Goal: Task Accomplishment & Management: Complete application form

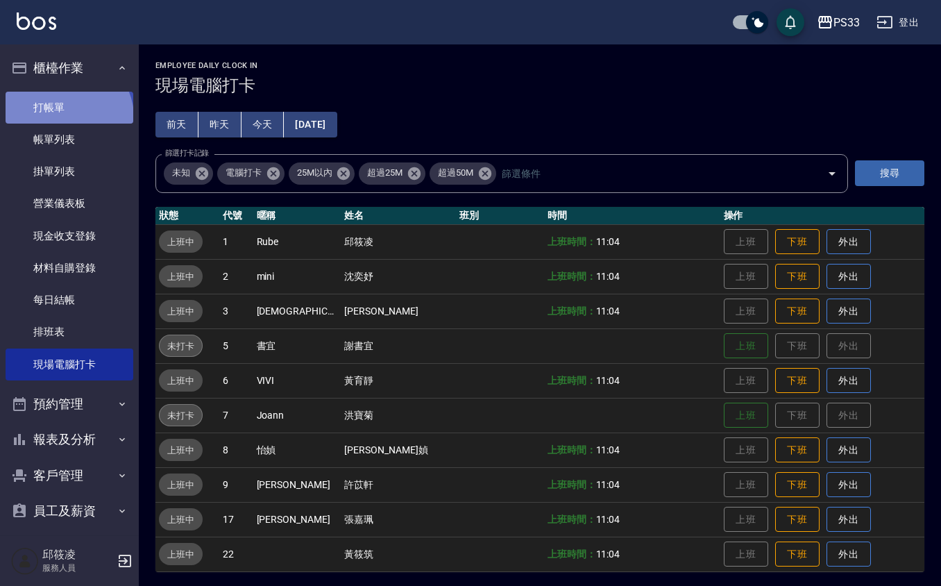
click at [67, 117] on link "打帳單" at bounding box center [70, 108] width 128 height 32
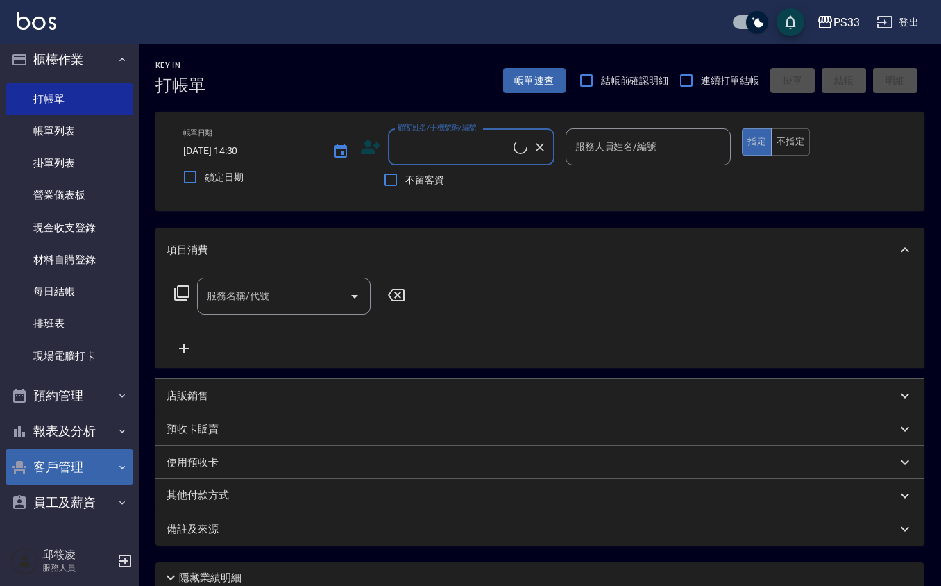
scroll to position [10, 0]
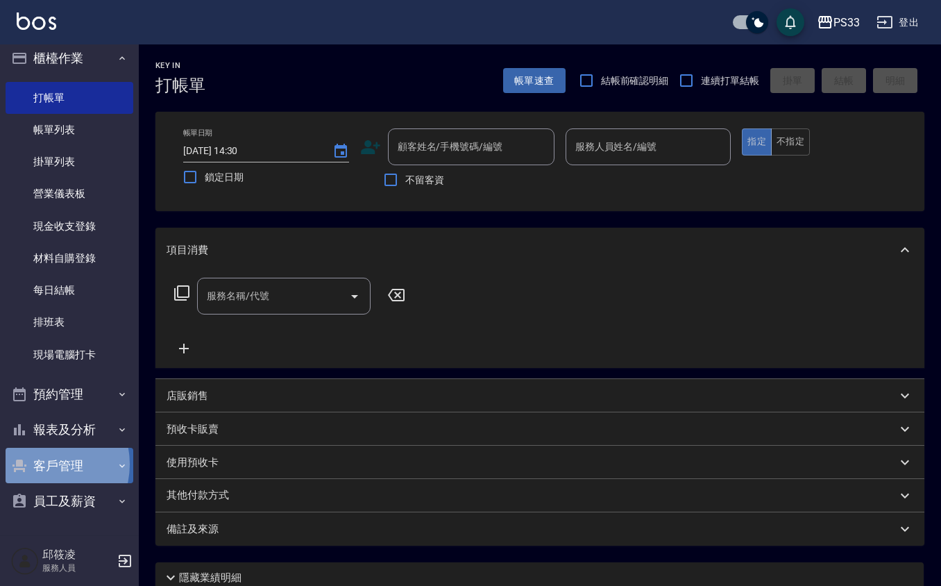
click at [43, 463] on button "客戶管理" at bounding box center [70, 465] width 128 height 36
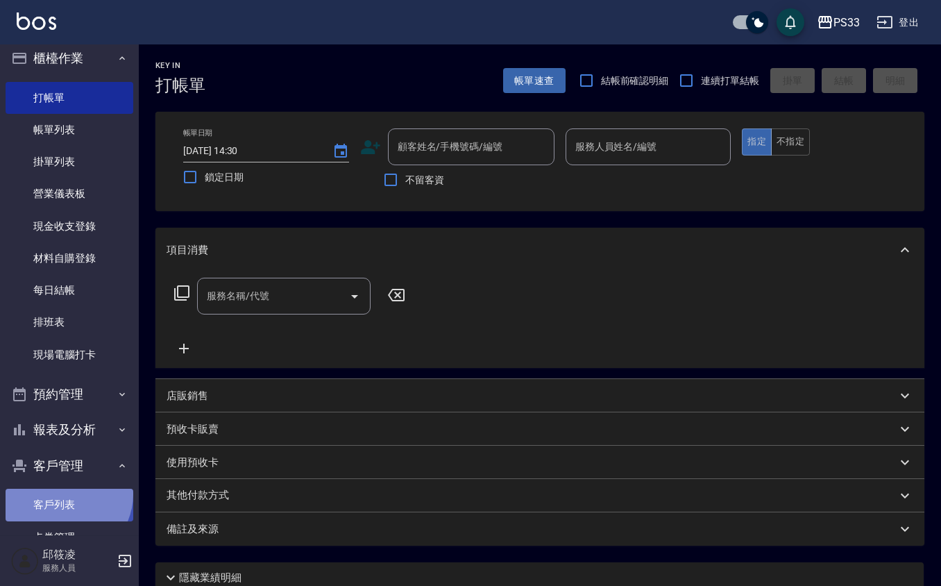
click at [65, 494] on link "客戶列表" at bounding box center [70, 504] width 128 height 32
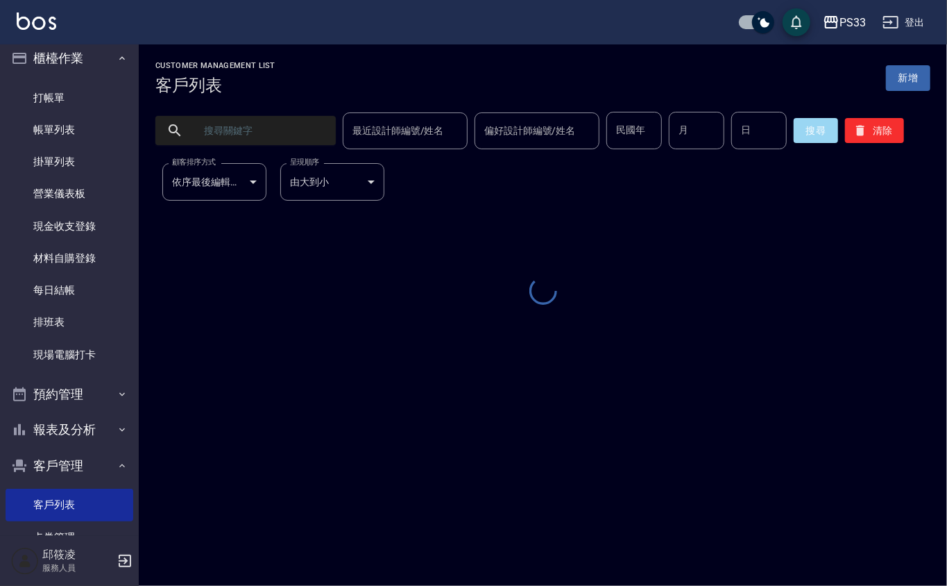
drag, startPoint x: 259, startPoint y: 139, endPoint x: 254, endPoint y: 148, distance: 9.6
click at [267, 144] on input "text" at bounding box center [259, 130] width 130 height 37
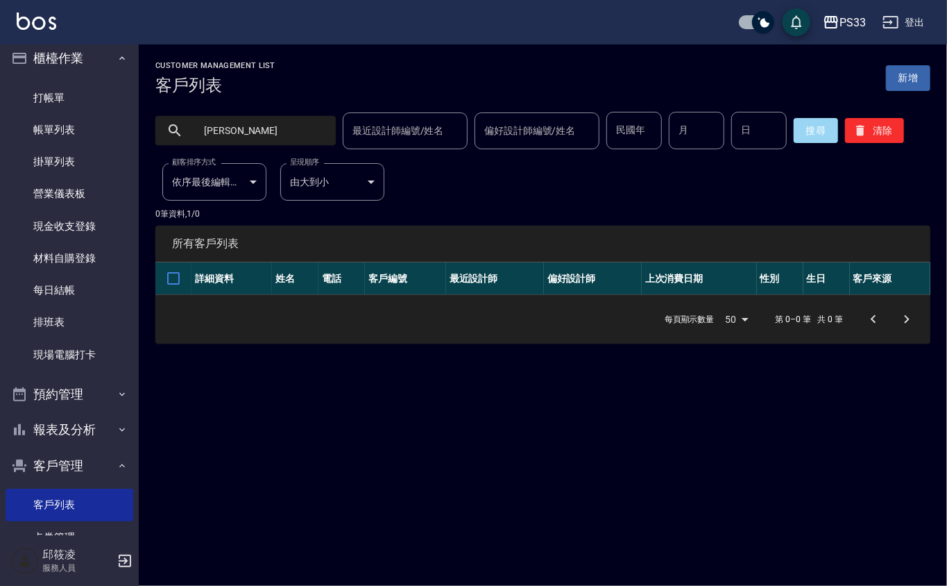
type input "[PERSON_NAME]"
click at [65, 95] on link "打帳單" at bounding box center [70, 98] width 128 height 32
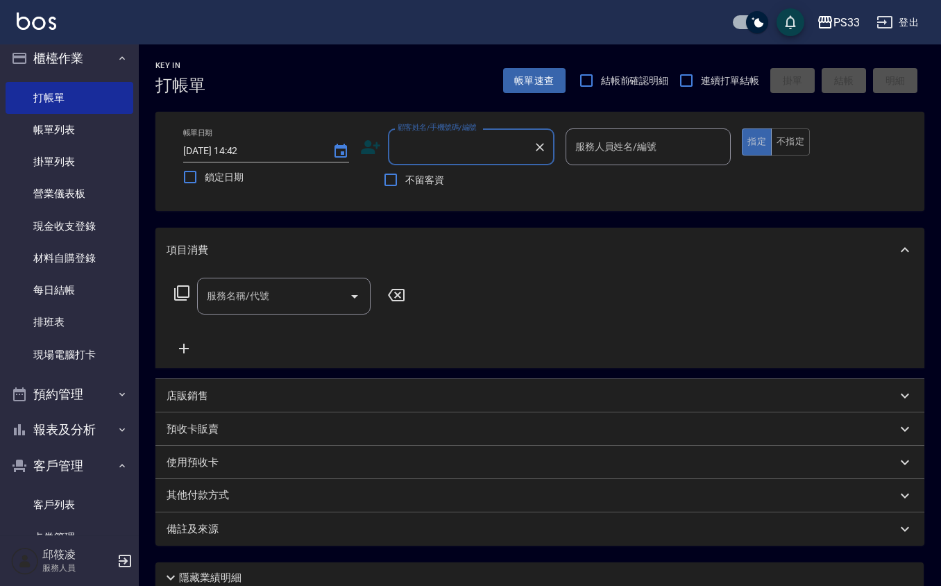
click at [370, 140] on icon at bounding box center [370, 147] width 21 height 21
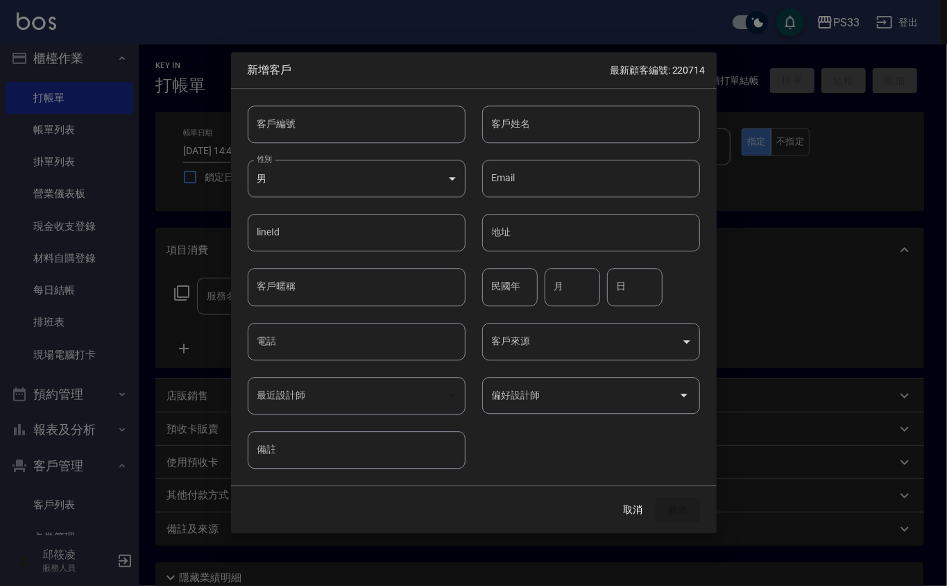
click at [297, 121] on input "客戶編號" at bounding box center [357, 123] width 218 height 37
type input "050422"
type input "[PERSON_NAME]"
type input "88"
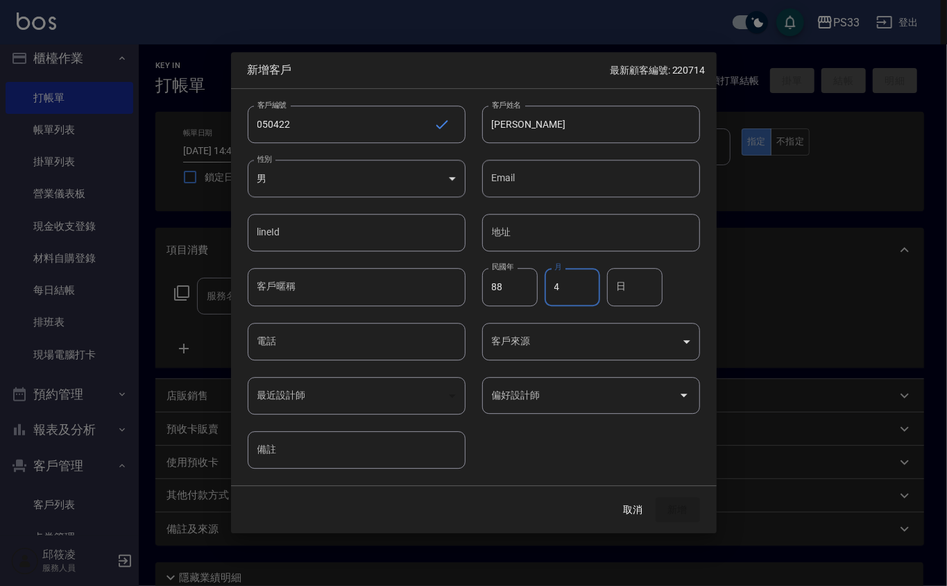
type input "4"
type input "22"
type input "0963758782"
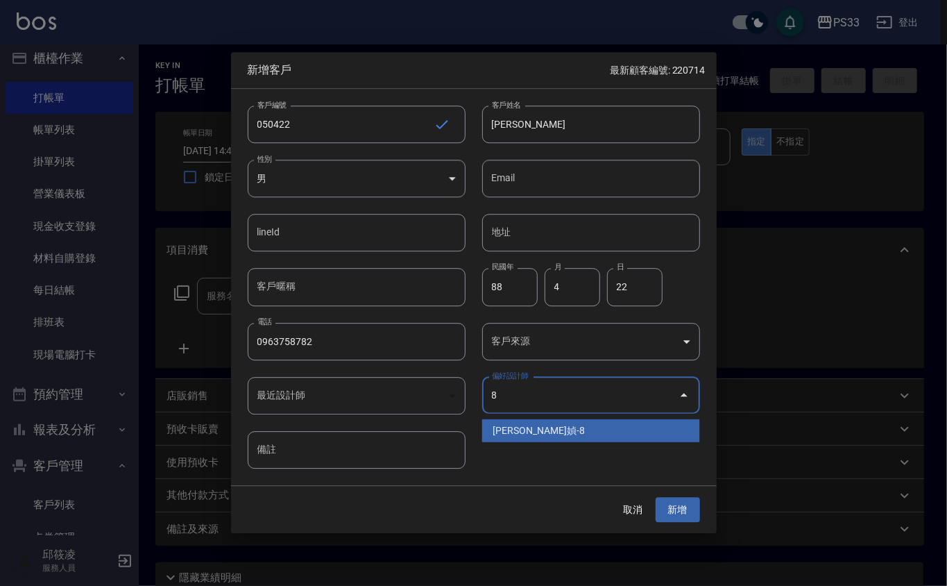
type input "[PERSON_NAME]媜"
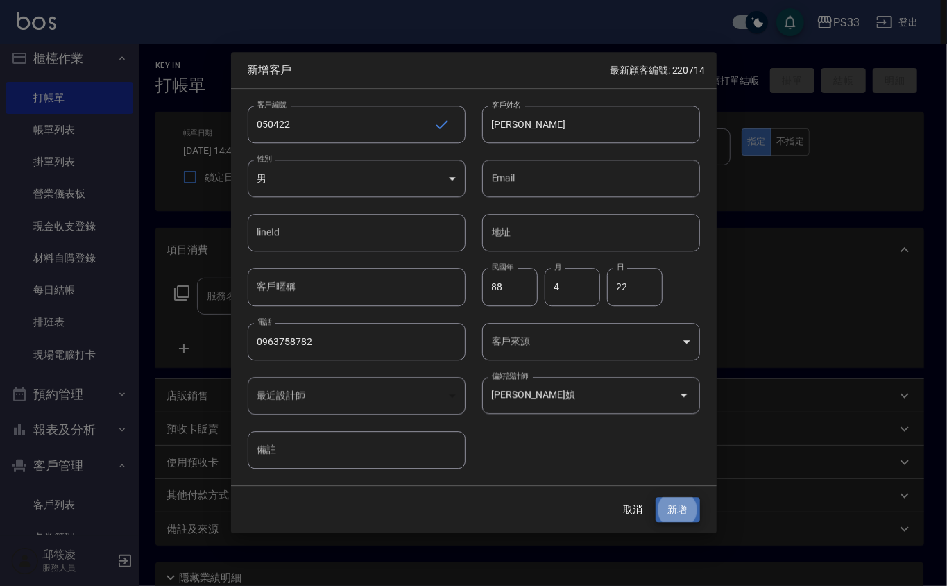
click at [656, 497] on button "新增" at bounding box center [678, 510] width 44 height 26
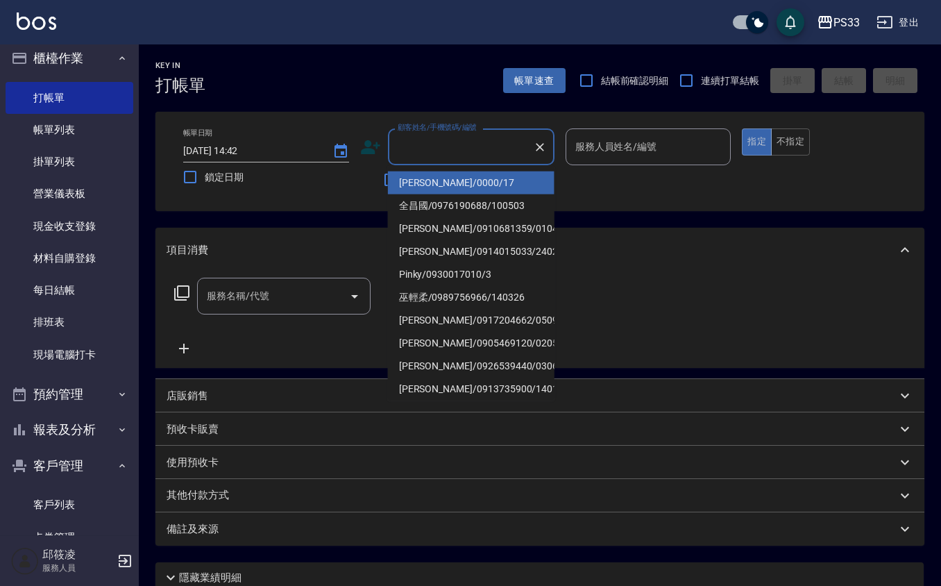
click at [423, 145] on input "顧客姓名/手機號碼/編號" at bounding box center [460, 147] width 133 height 24
click at [358, 139] on div "帳單日期 [DATE] 14:42 鎖定日期 顧客姓名/手機號碼/編號 顧客姓名/手機號碼/編號 不留客資 服務人員姓名/編號 服務人員姓名/編號 指定 不指定" at bounding box center [539, 161] width 735 height 66
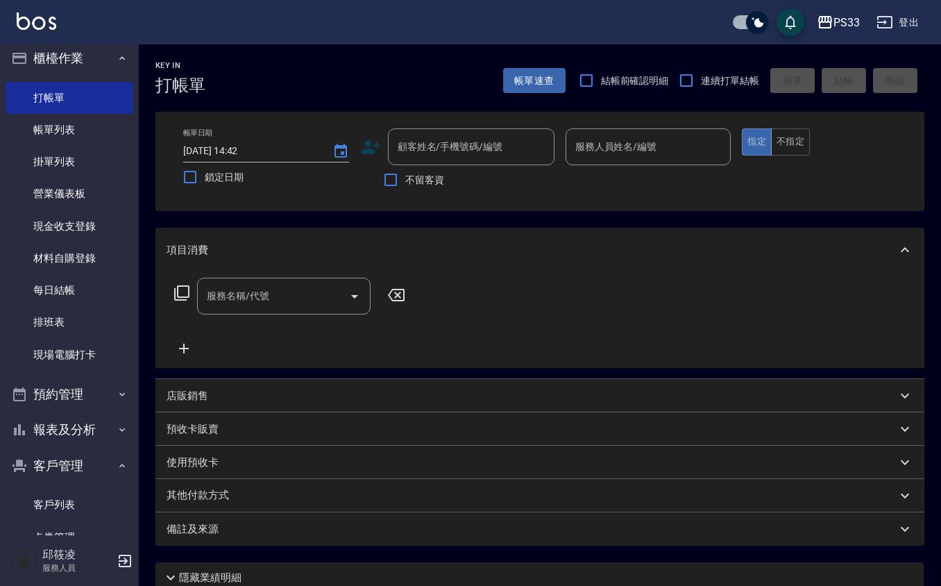
click at [366, 137] on icon at bounding box center [370, 147] width 21 height 21
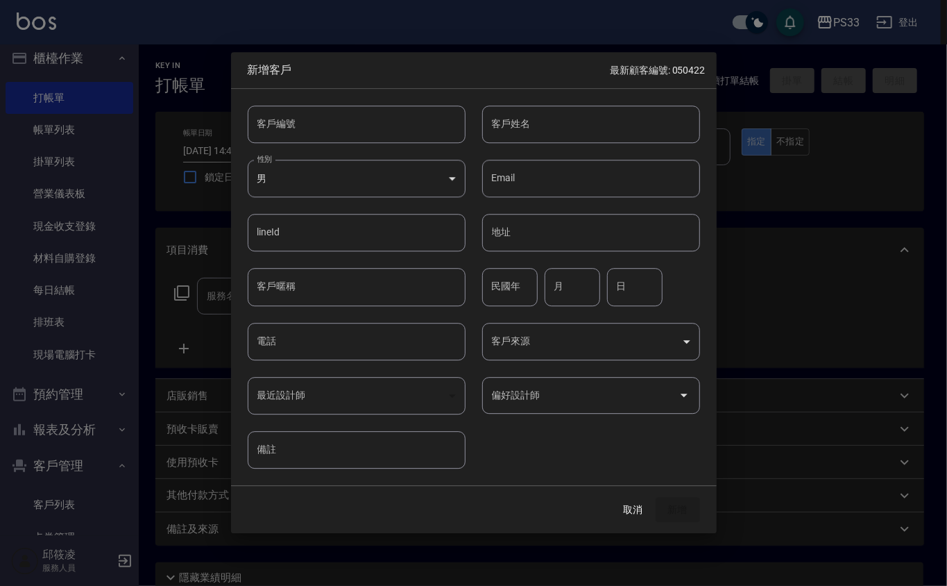
click at [364, 126] on input "客戶編號" at bounding box center [357, 123] width 218 height 37
type input "190602"
type input "余彩妏"
type input "91"
type input "6"
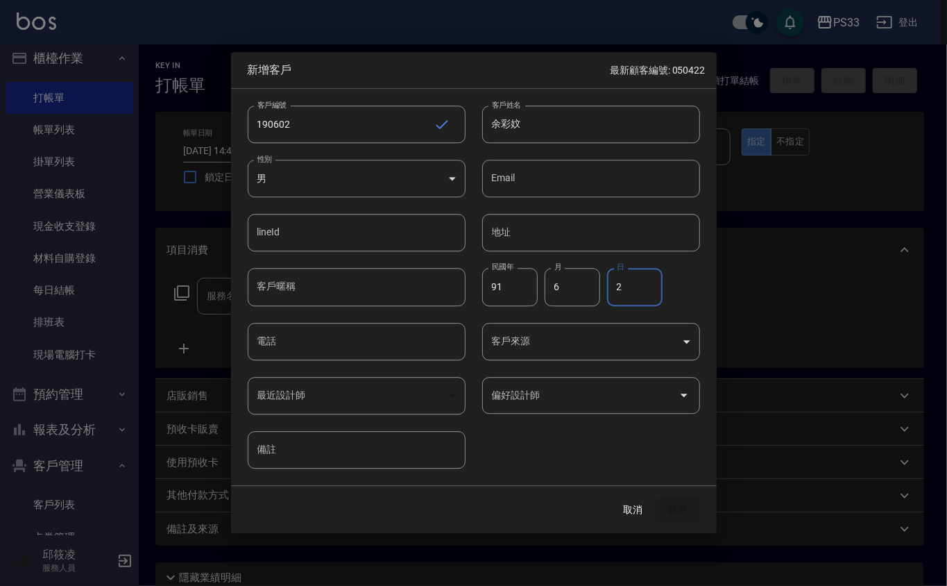
type input "2"
type input "0963778131"
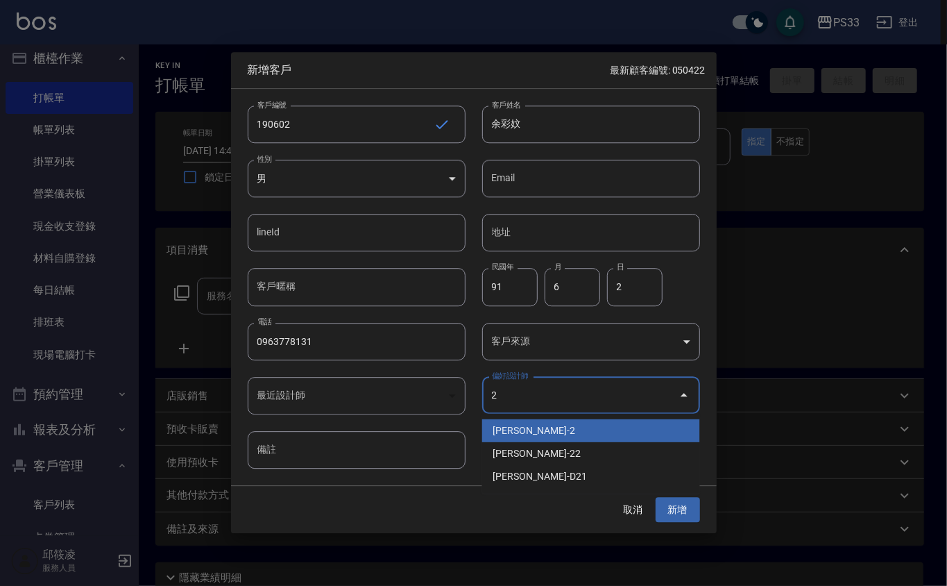
type input "沈奕妤"
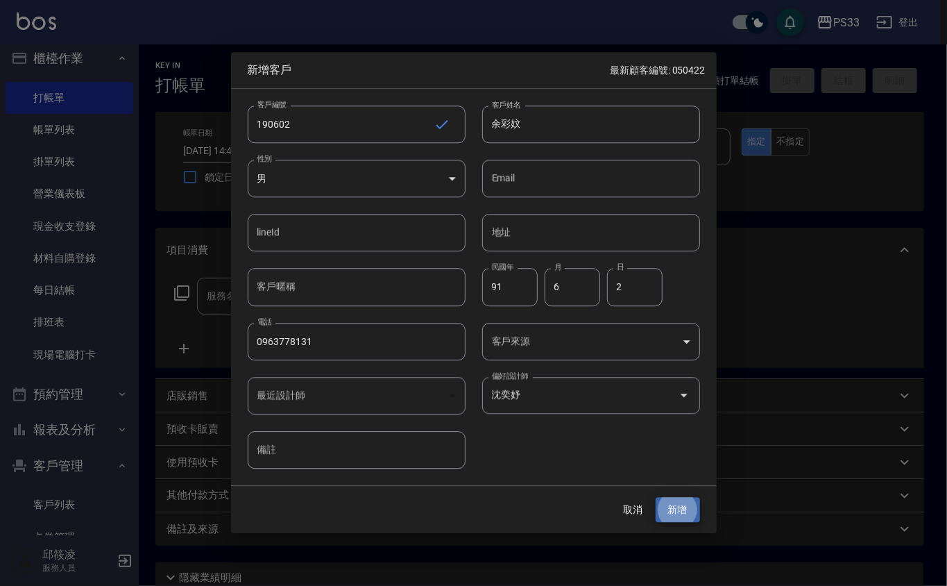
click at [656, 497] on button "新增" at bounding box center [678, 510] width 44 height 26
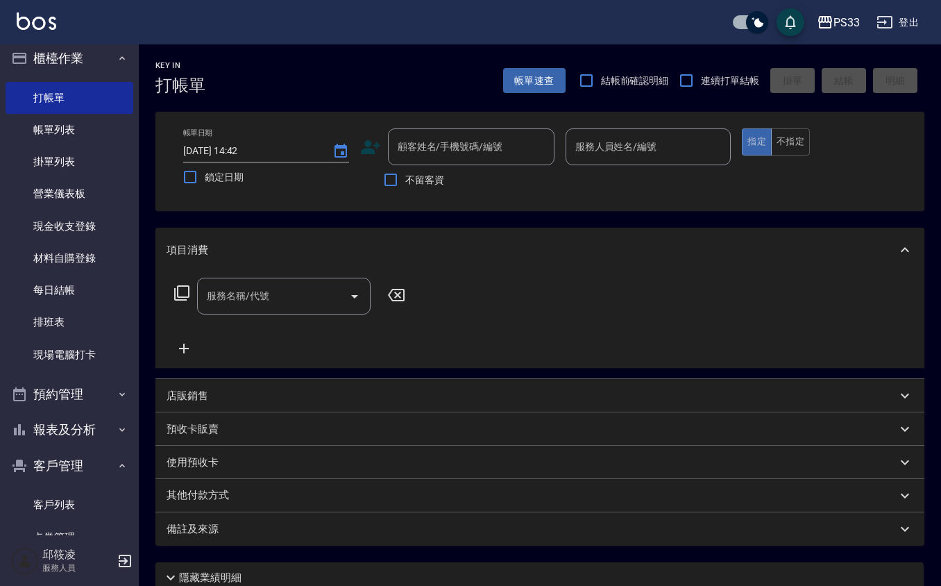
click at [366, 144] on icon at bounding box center [370, 147] width 19 height 14
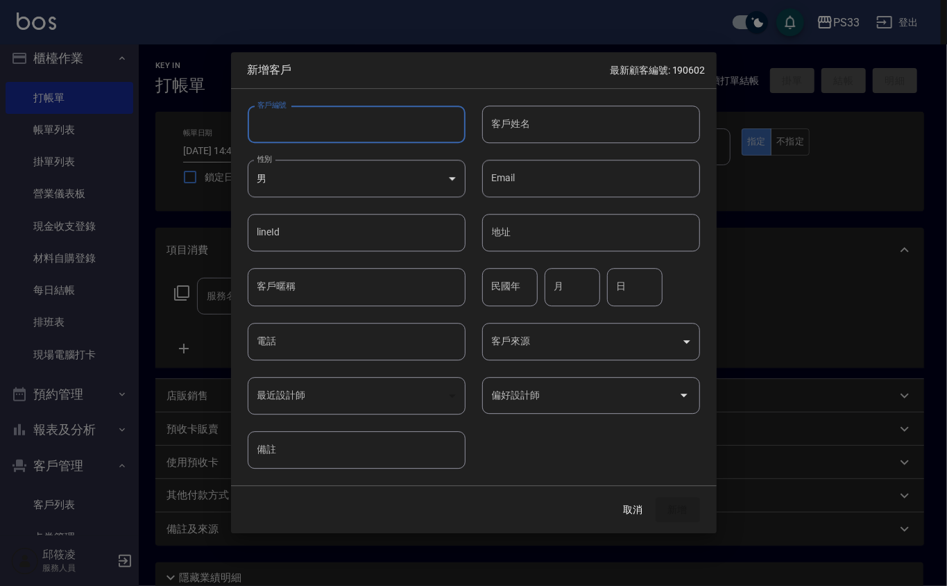
click at [366, 115] on input "客戶編號" at bounding box center [357, 123] width 218 height 37
type input "060424"
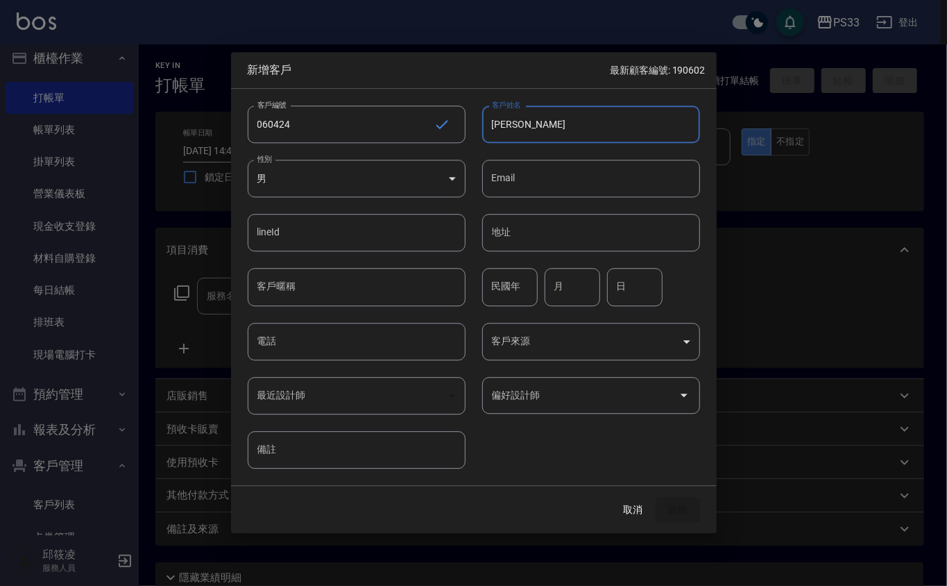
type input "[PERSON_NAME]"
type input "83"
type input "4"
type input "24"
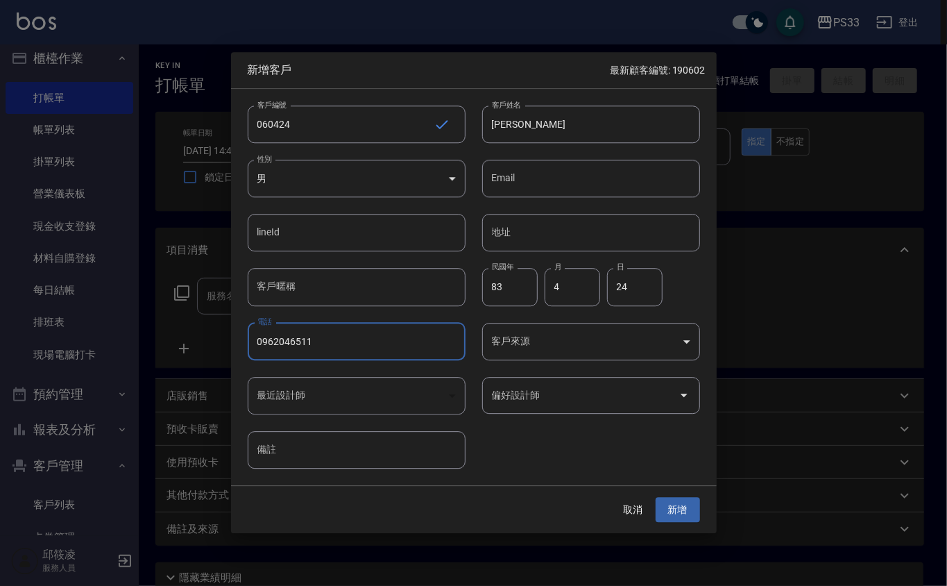
type input "0962046511"
type input "謝書宜"
click at [656, 497] on button "新增" at bounding box center [678, 510] width 44 height 26
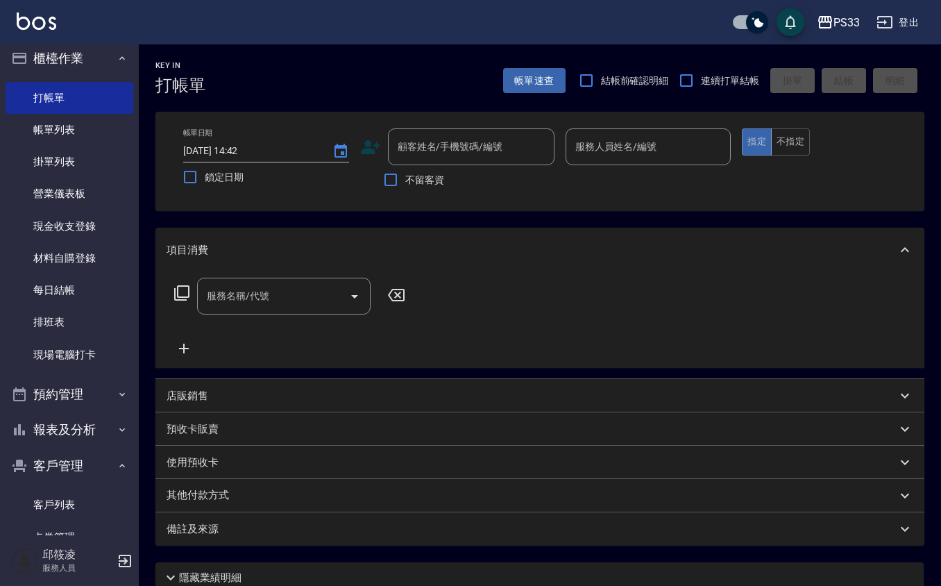
click at [369, 146] on icon at bounding box center [370, 147] width 21 height 21
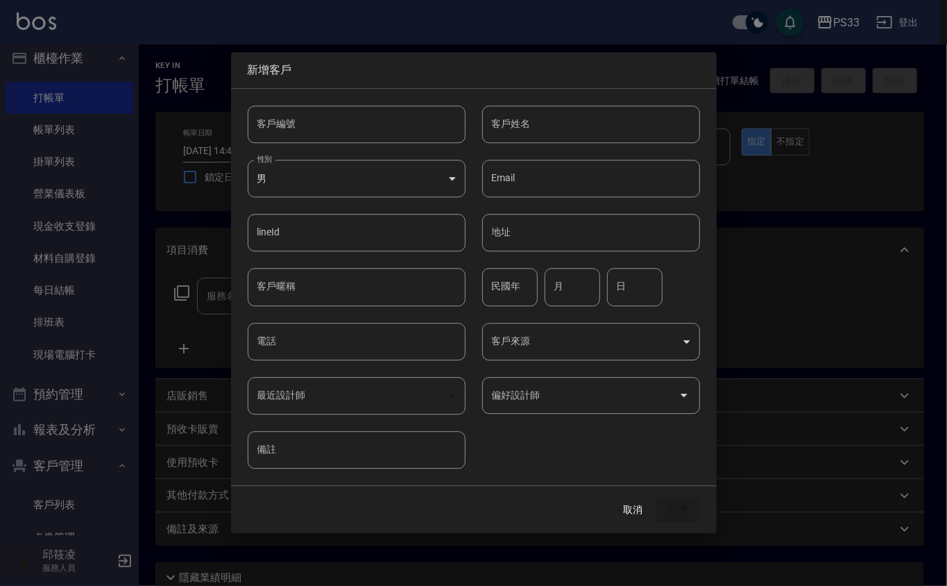
click at [381, 128] on input "客戶編號" at bounding box center [357, 123] width 218 height 37
type input "271109"
type input "[PERSON_NAME]"
type input "99"
type input "11"
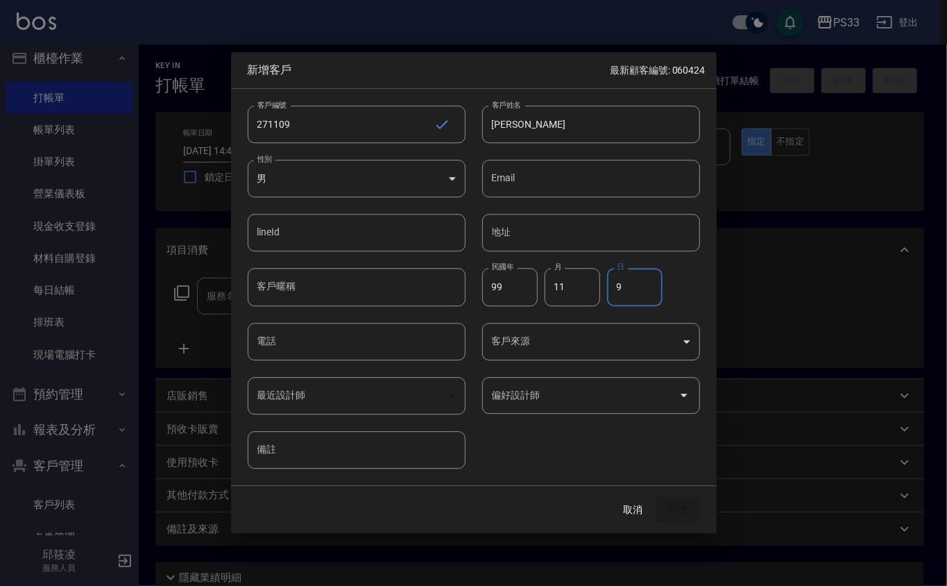
type input "9"
type input "0905316752"
type input "黃育靜"
click at [656, 497] on button "新增" at bounding box center [678, 510] width 44 height 26
